Goal: Entertainment & Leisure: Consume media (video, audio)

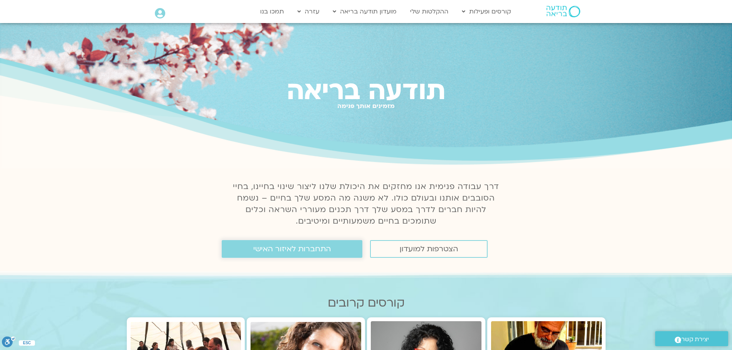
click at [294, 250] on span "התחברות לאיזור האישי" at bounding box center [292, 249] width 78 height 8
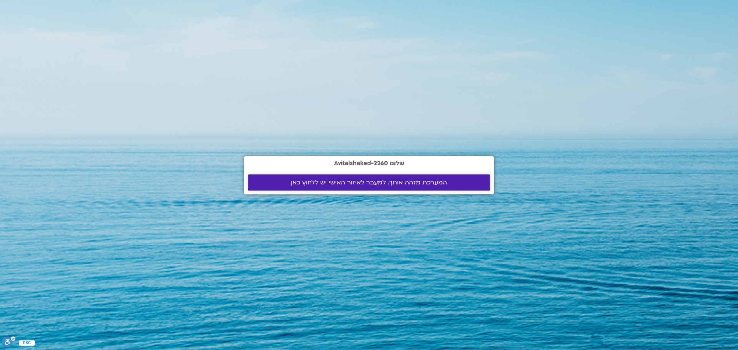
click at [348, 183] on span "המערכת מזהה אותך. למעבר לאיזור האישי יש ללחוץ כאן" at bounding box center [369, 182] width 156 height 7
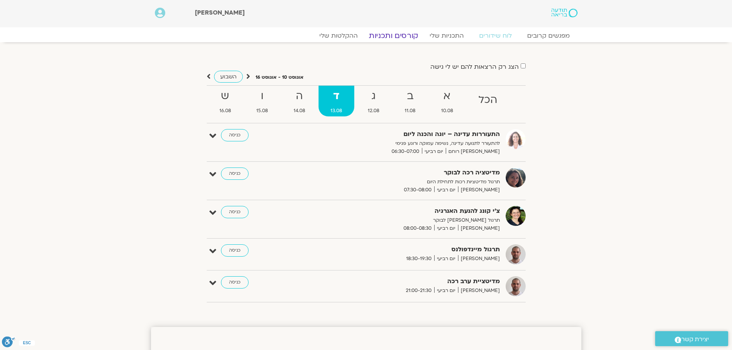
click at [396, 34] on link "קורסים ותכניות" at bounding box center [394, 35] width 68 height 9
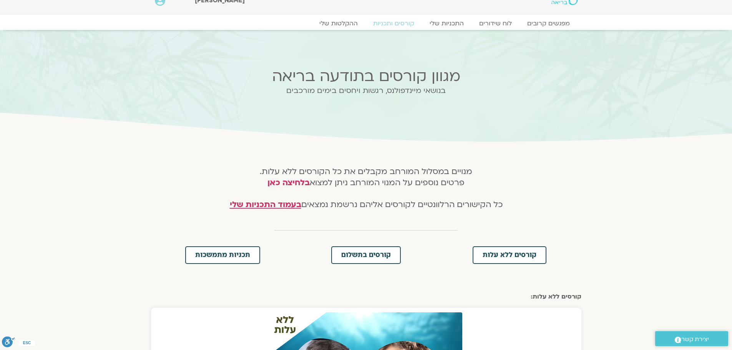
scroll to position [11, 0]
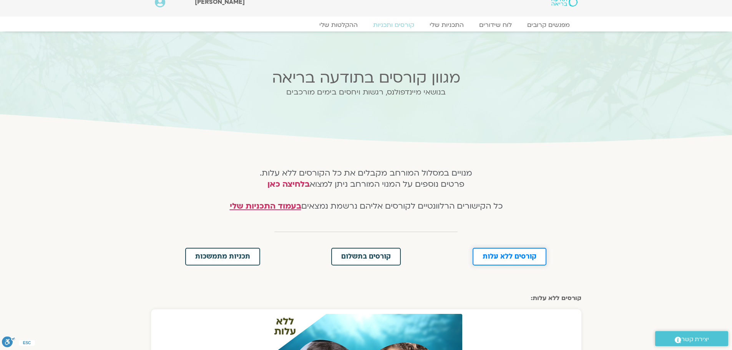
click at [507, 255] on span "קורסים ללא עלות" at bounding box center [510, 256] width 54 height 7
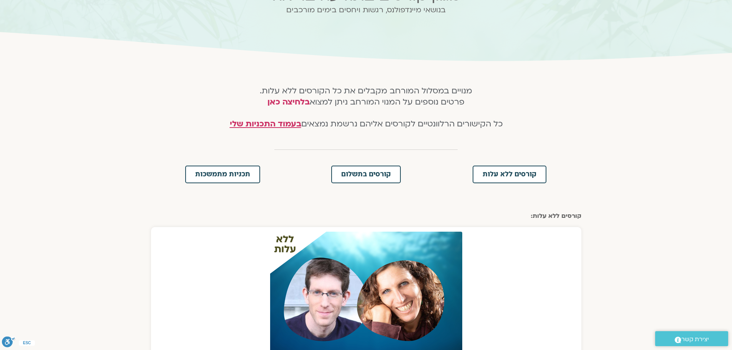
scroll to position [91, 0]
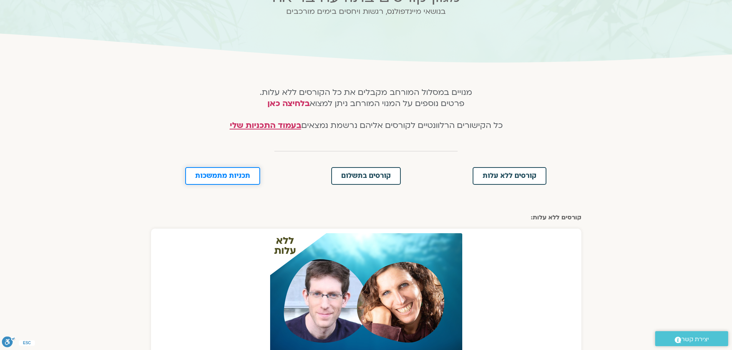
click at [208, 176] on span "תכניות מתמשכות" at bounding box center [222, 176] width 55 height 7
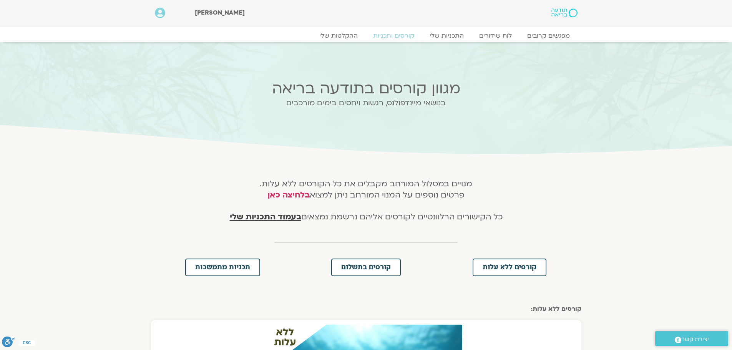
click at [264, 219] on span "בעמוד התכניות שלי" at bounding box center [265, 216] width 71 height 11
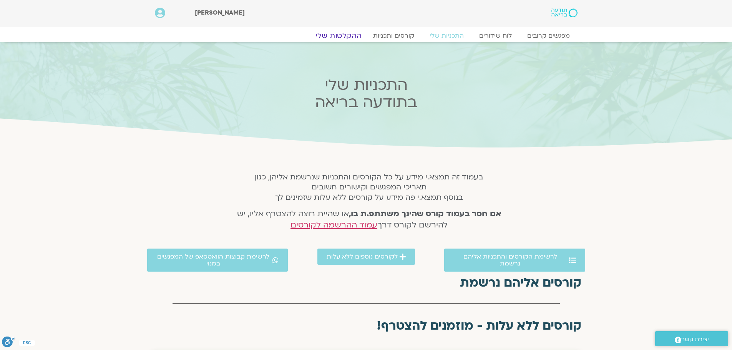
click at [337, 33] on link "ההקלטות שלי" at bounding box center [338, 35] width 65 height 9
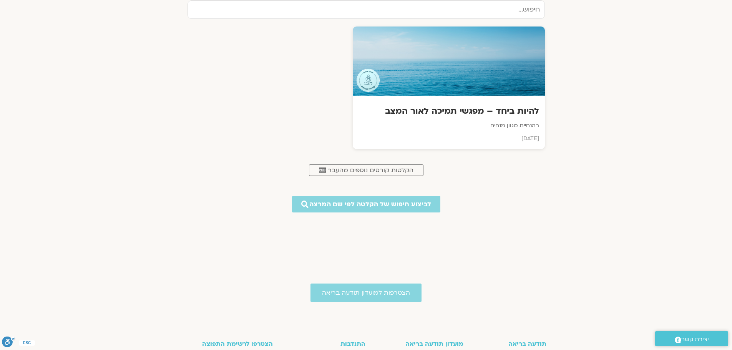
scroll to position [357, 0]
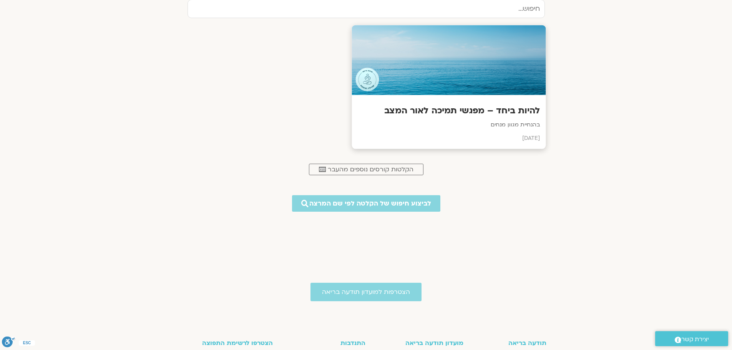
click at [481, 111] on h3 "להיות ביחד – מפגשי תמיכה לאור המצב" at bounding box center [448, 111] width 183 height 12
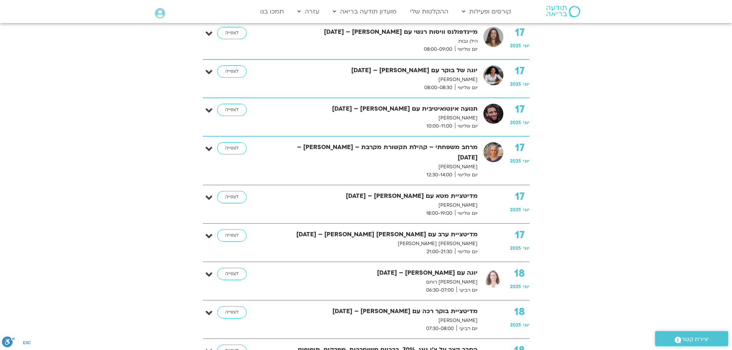
scroll to position [1162, 0]
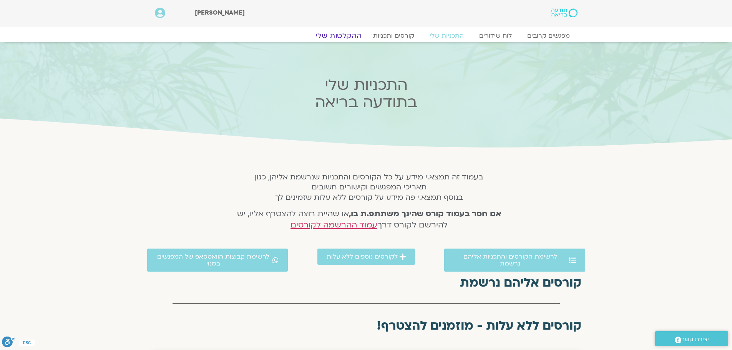
click at [347, 32] on link "ההקלטות שלי" at bounding box center [338, 35] width 65 height 9
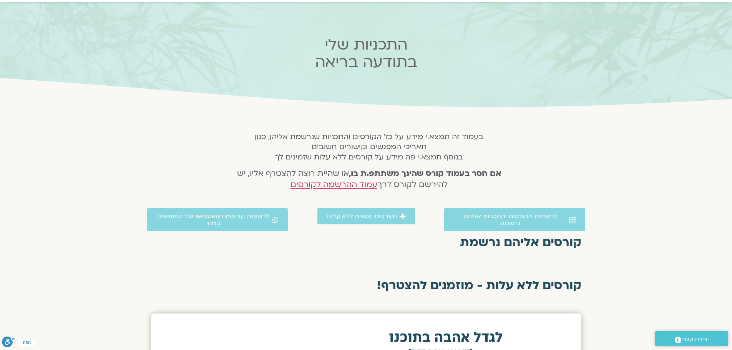
scroll to position [58, 0]
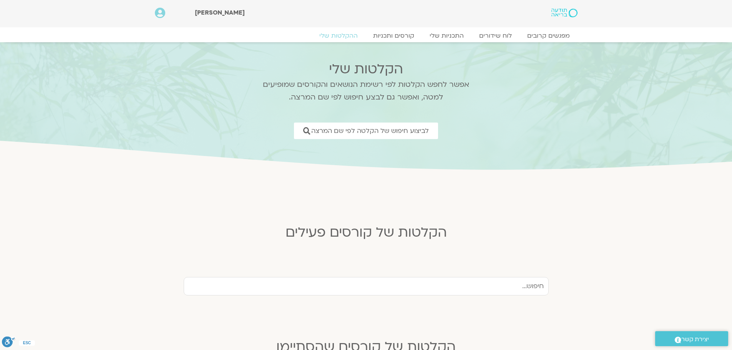
click at [519, 206] on section "הקלטות של קורסים פעילים" at bounding box center [366, 224] width 384 height 44
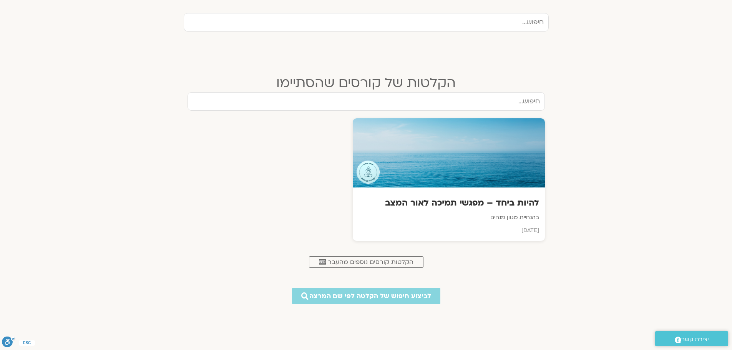
scroll to position [266, 0]
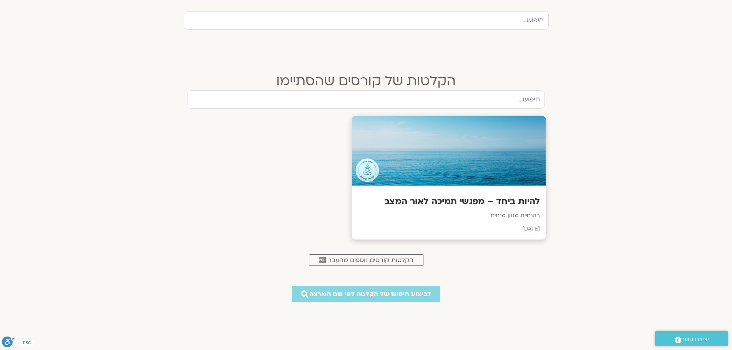
click at [488, 204] on h3 "להיות ביחד – מפגשי תמיכה לאור המצב" at bounding box center [448, 202] width 183 height 12
click at [362, 261] on span "הקלטות קורסים נוספים מהעבר" at bounding box center [371, 260] width 86 height 7
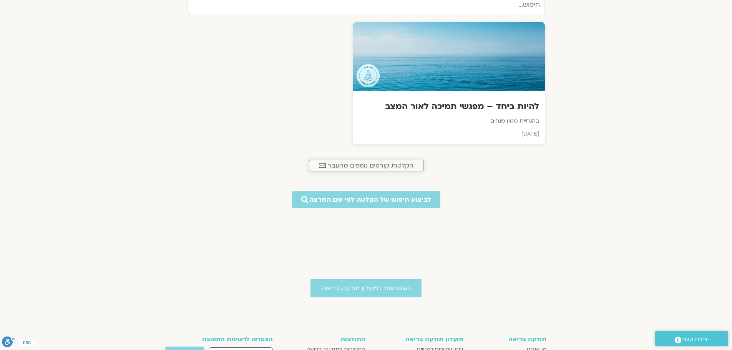
scroll to position [359, 0]
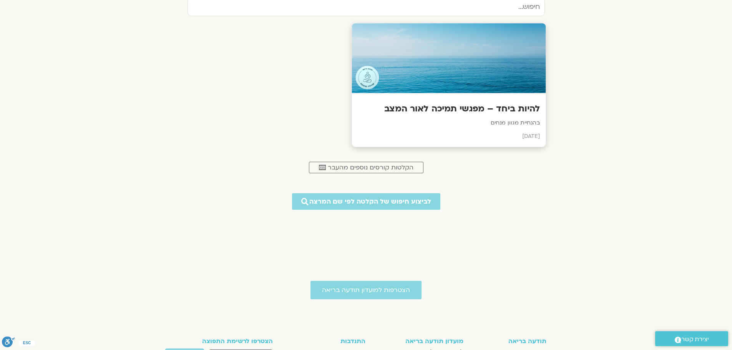
click at [495, 105] on h3 "להיות ביחד – מפגשי תמיכה לאור המצב" at bounding box center [448, 109] width 183 height 12
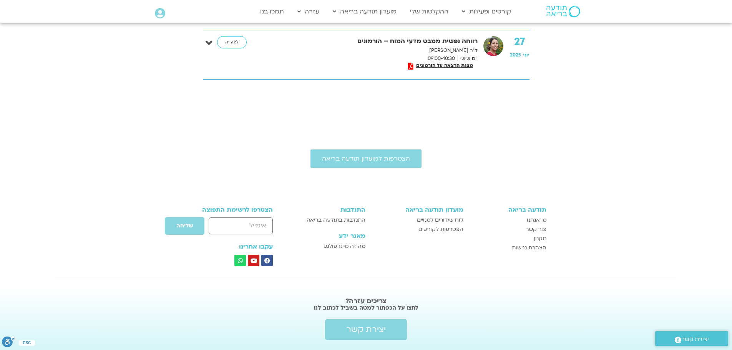
scroll to position [3295, 0]
